Goal: Information Seeking & Learning: Learn about a topic

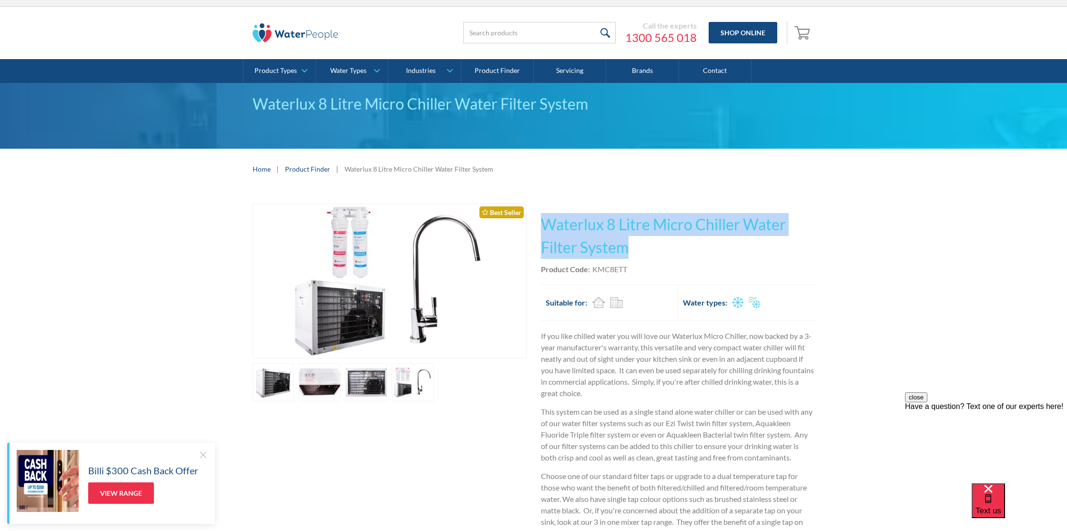
scroll to position [17, 0]
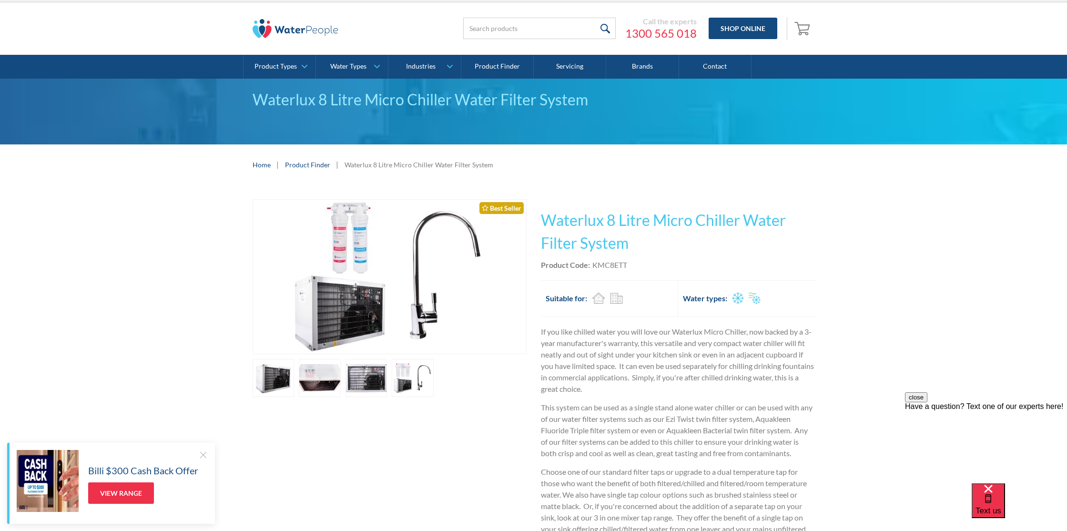
click at [186, 208] on div "Play video Fits Most Brands Best Seller No items found. This tap design is incl…" at bounding box center [533, 413] width 1067 height 456
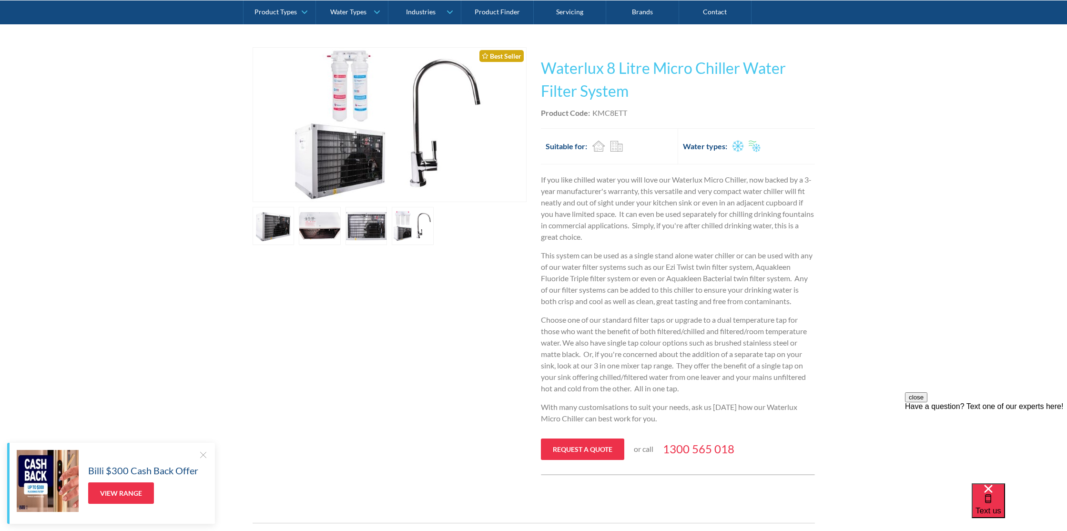
scroll to position [177, 0]
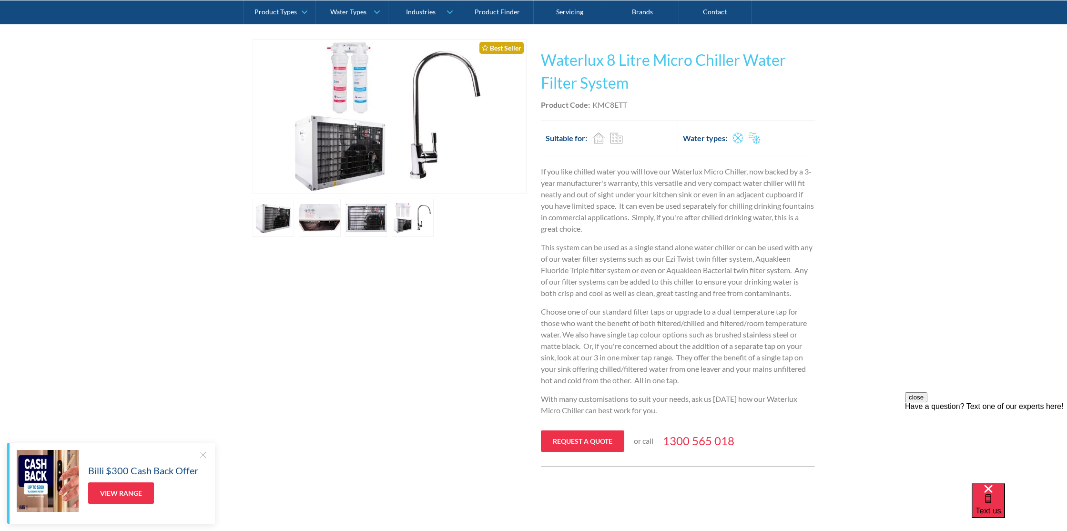
drag, startPoint x: 201, startPoint y: 451, endPoint x: 211, endPoint y: 443, distance: 13.5
click at [201, 451] on div at bounding box center [203, 455] width 10 height 10
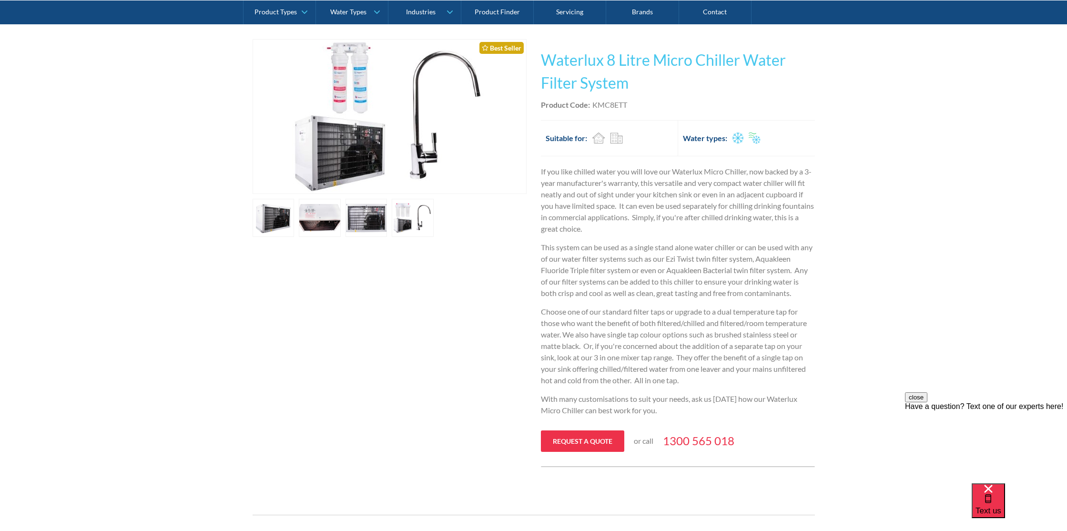
click at [370, 385] on div "Play video Fits Most Brands Best Seller No items found. This tap design is incl…" at bounding box center [533, 253] width 562 height 428
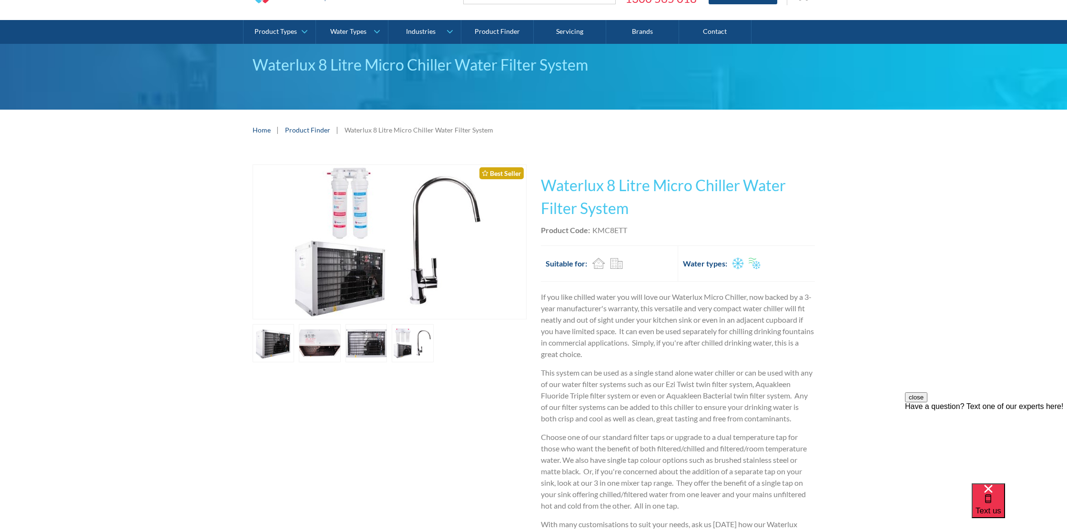
scroll to position [48, 0]
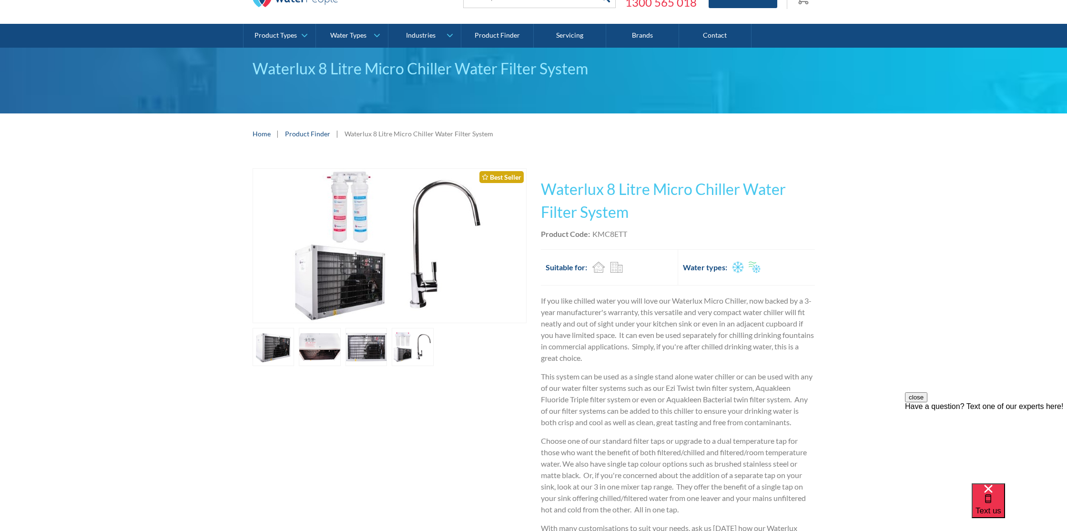
click at [749, 327] on p "If you like chilled water you will love our Waterlux Micro Chiller, now backed …" at bounding box center [678, 329] width 274 height 69
click at [871, 158] on div "Play video Fits Most Brands Best Seller No items found. This tap design is incl…" at bounding box center [533, 382] width 1067 height 456
drag, startPoint x: 542, startPoint y: 189, endPoint x: 653, endPoint y: 191, distance: 111.0
click at [653, 191] on h1 "Waterlux 8 Litre Micro Chiller Water Filter System" at bounding box center [678, 201] width 274 height 46
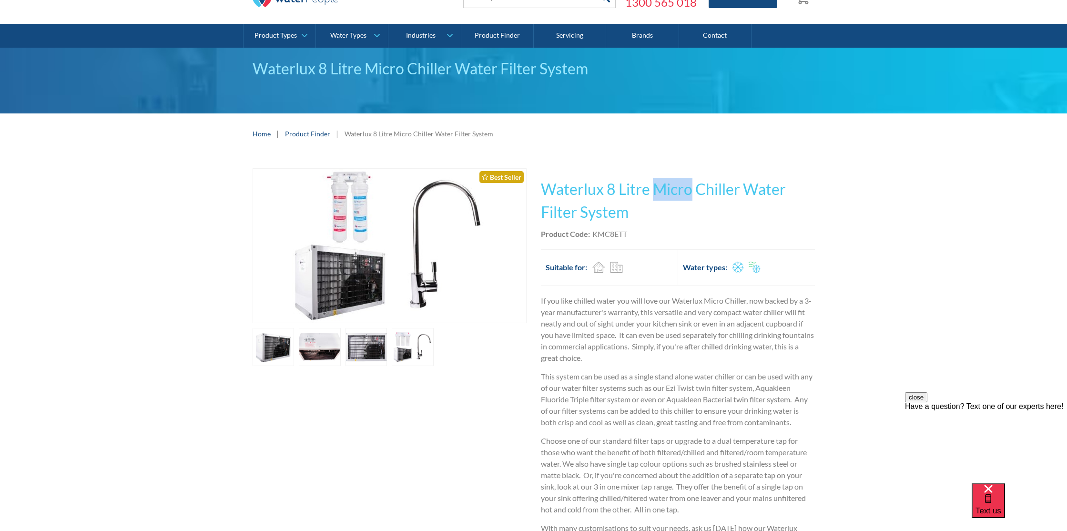
click at [653, 191] on h1 "Waterlux 8 Litre Micro Chiller Water Filter System" at bounding box center [678, 201] width 274 height 46
click at [652, 189] on h1 "Waterlux 8 Litre Micro Chiller Water Filter System" at bounding box center [678, 201] width 274 height 46
click at [654, 199] on h1 "Waterlux 8 Litre Micro Chiller Water Filter System" at bounding box center [678, 201] width 274 height 46
